Goal: Task Accomplishment & Management: Manage account settings

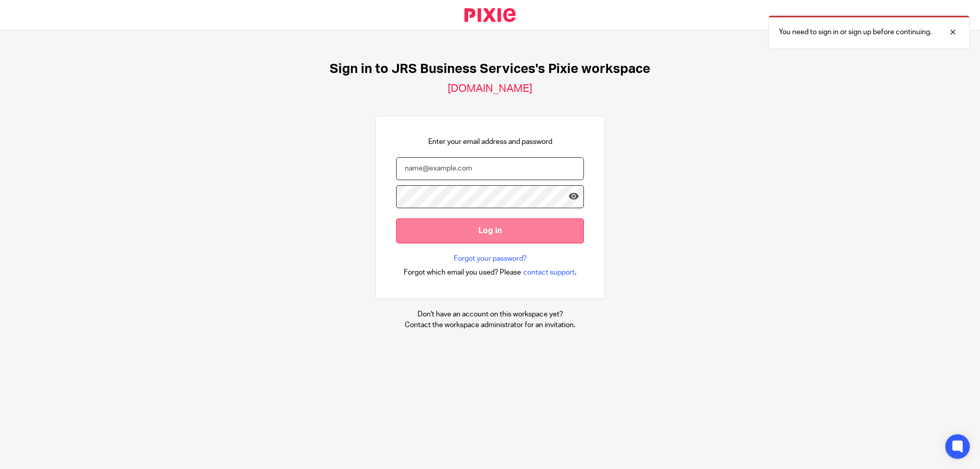
type input "[PERSON_NAME][EMAIL_ADDRESS][DOMAIN_NAME]"
click at [442, 233] on input "Log in" at bounding box center [490, 231] width 188 height 25
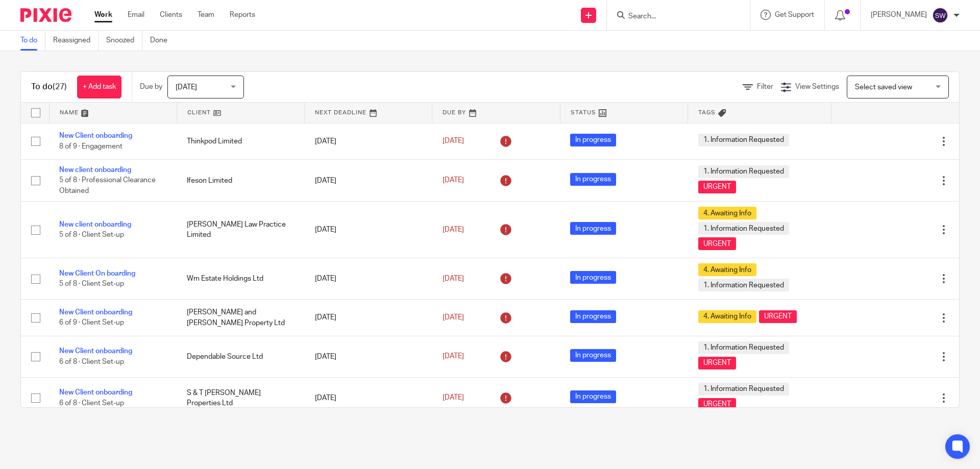
click at [238, 87] on div "[DATE] [DATE]" at bounding box center [205, 87] width 77 height 23
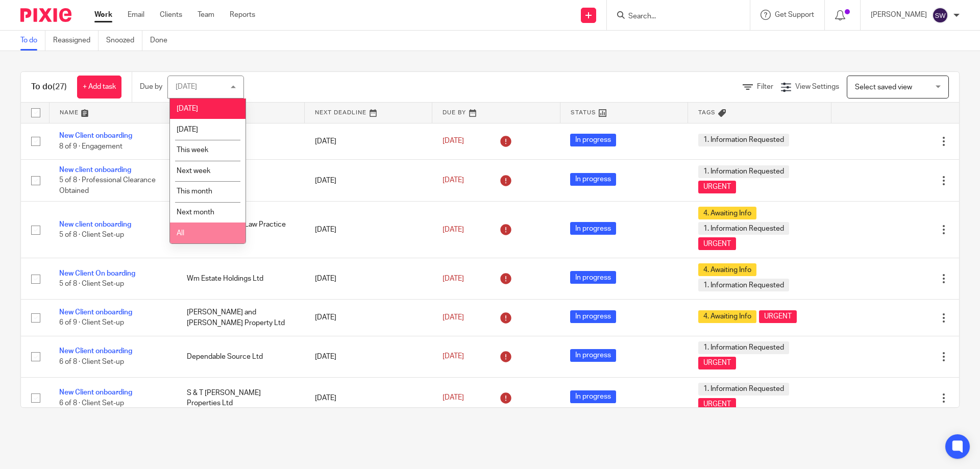
click at [210, 238] on li "All" at bounding box center [208, 233] width 76 height 21
